Goal: Navigation & Orientation: Find specific page/section

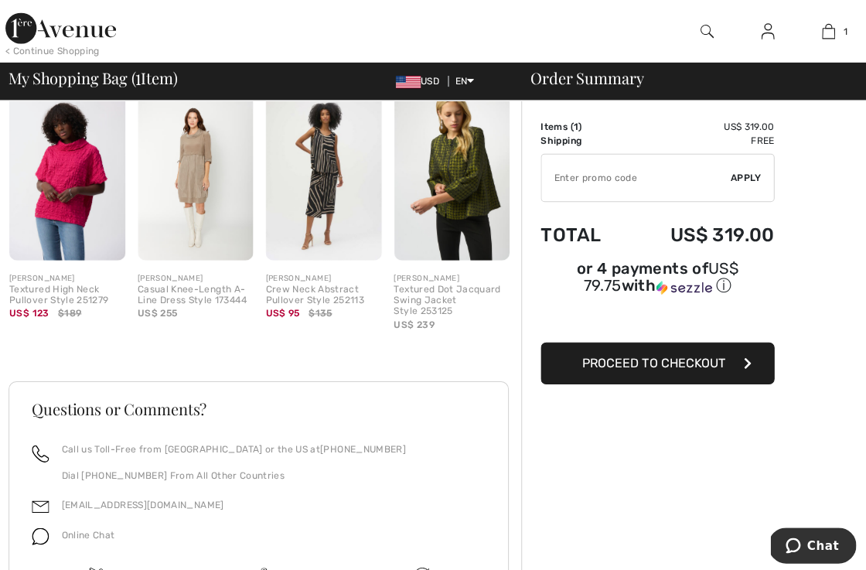
scroll to position [413, 0]
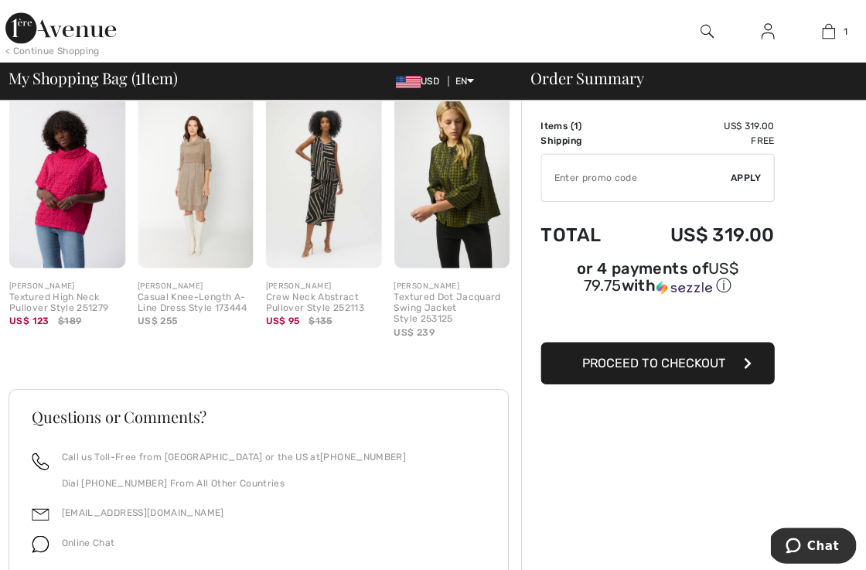
click at [431, 148] on img at bounding box center [449, 180] width 115 height 172
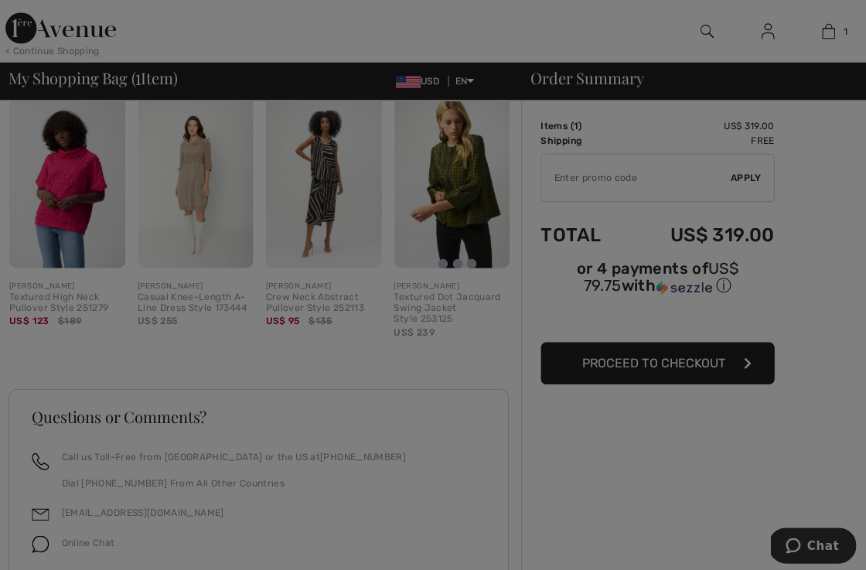
click at [441, 157] on div at bounding box center [433, 285] width 866 height 570
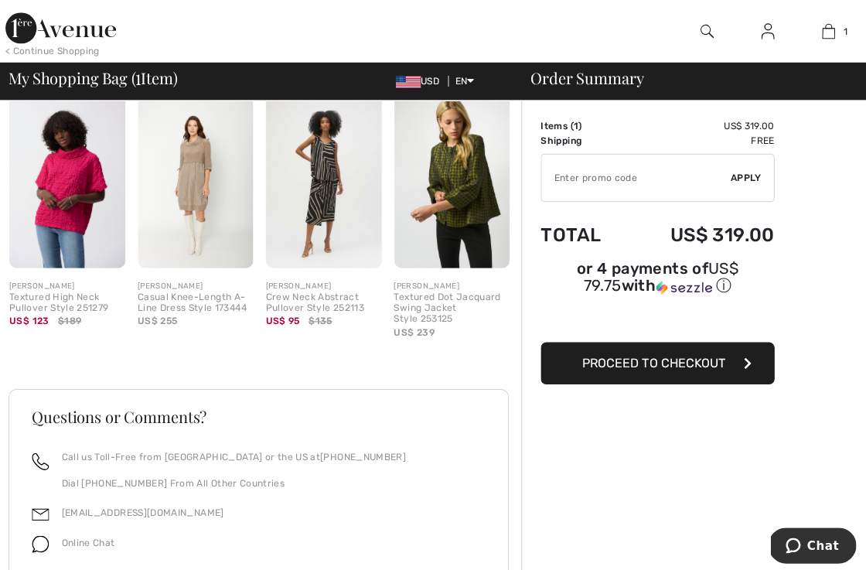
click at [441, 157] on img at bounding box center [449, 180] width 115 height 172
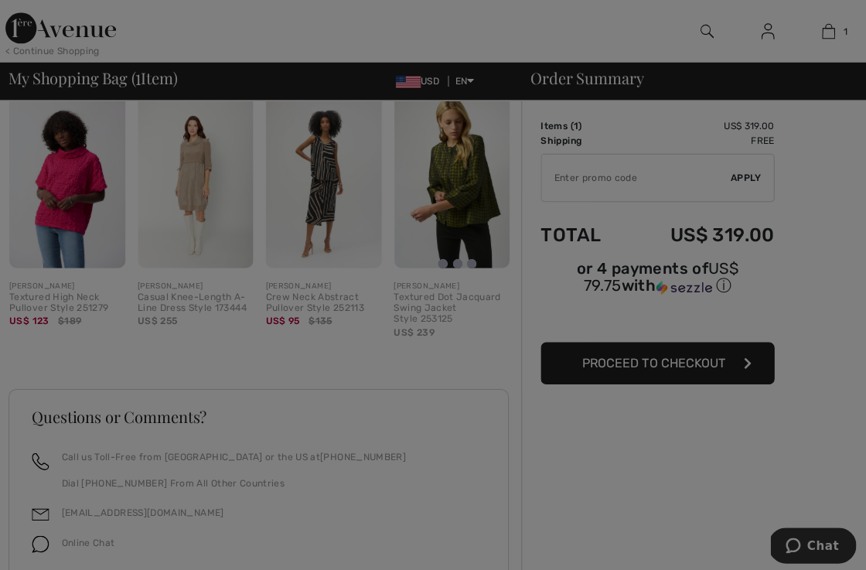
click at [441, 157] on div at bounding box center [433, 285] width 866 height 570
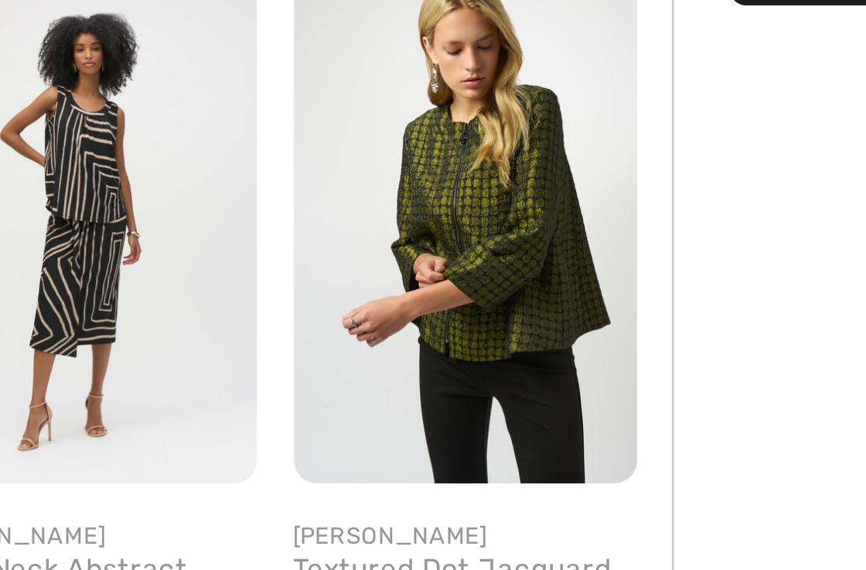
scroll to position [484, 0]
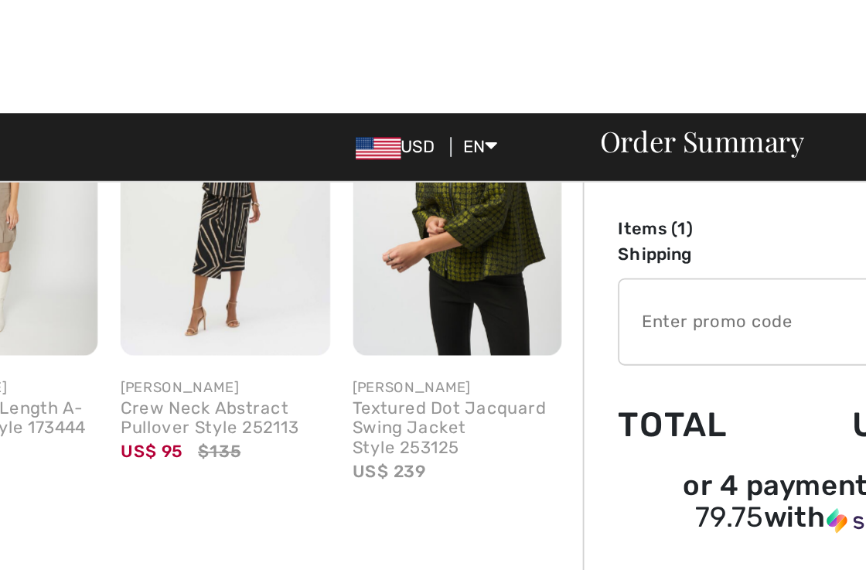
click at [392, 210] on div "[PERSON_NAME]" at bounding box center [449, 213] width 115 height 12
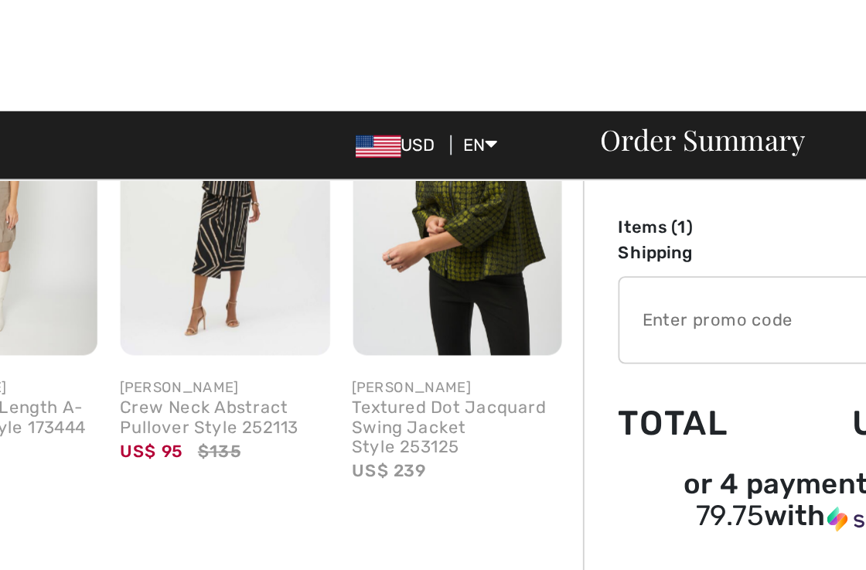
click at [392, 234] on div "Textured Dot Jacquard Swing Jacket Style 253125" at bounding box center [449, 236] width 115 height 32
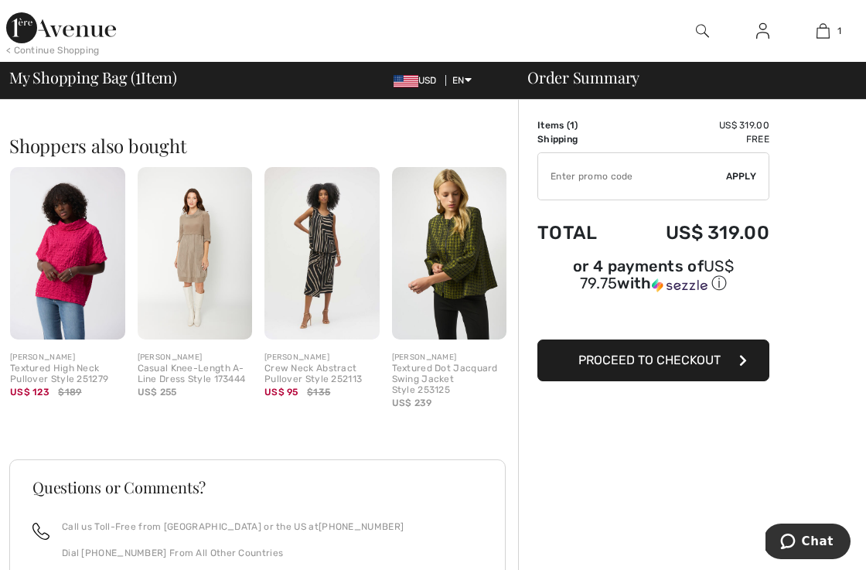
scroll to position [342, 0]
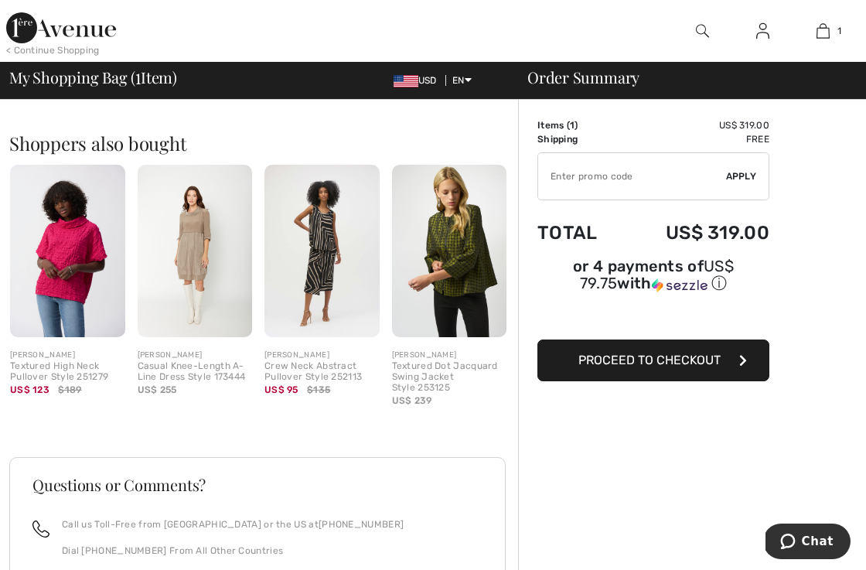
click at [428, 352] on div "[PERSON_NAME]" at bounding box center [449, 356] width 115 height 12
click at [195, 240] on img at bounding box center [195, 251] width 115 height 172
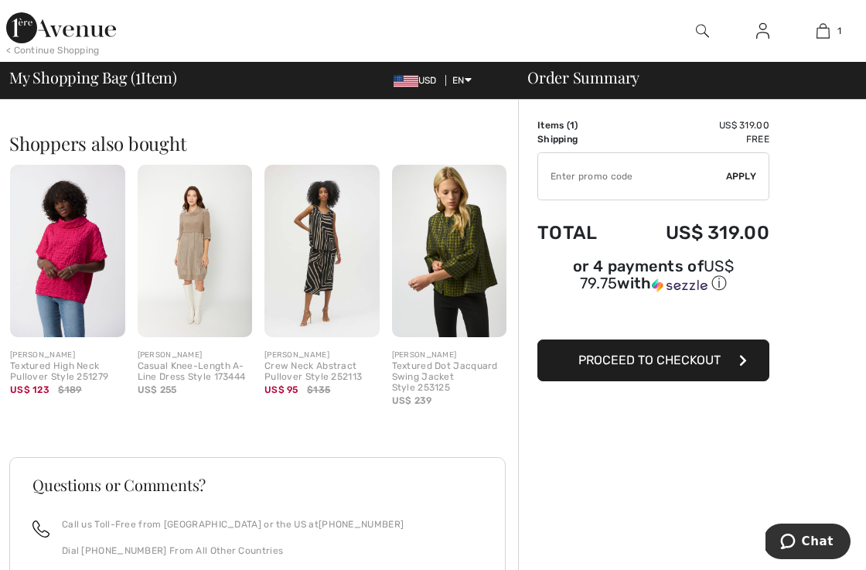
click at [195, 240] on img at bounding box center [195, 251] width 115 height 172
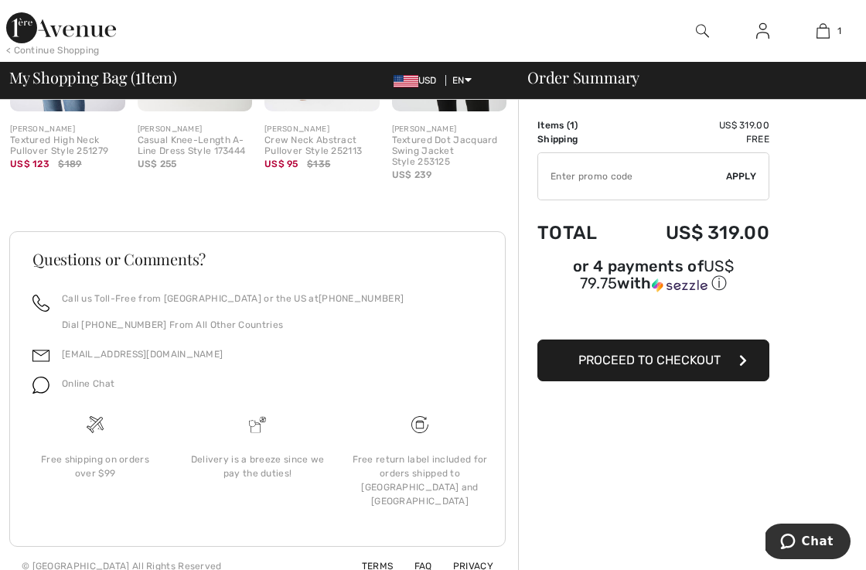
scroll to position [567, 0]
click at [425, 561] on link "FAQ" at bounding box center [414, 566] width 36 height 11
